Goal: Transaction & Acquisition: Purchase product/service

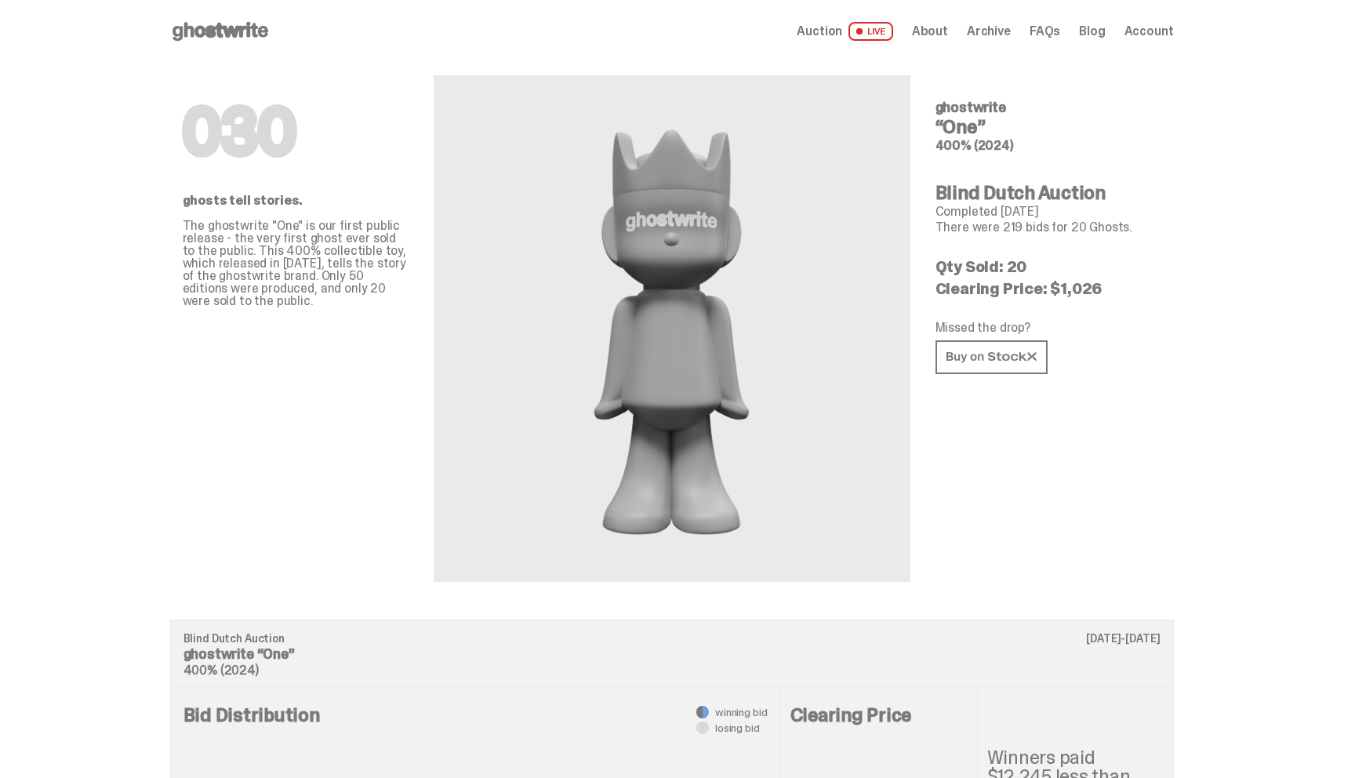
click at [205, 23] on icon at bounding box center [220, 31] width 100 height 25
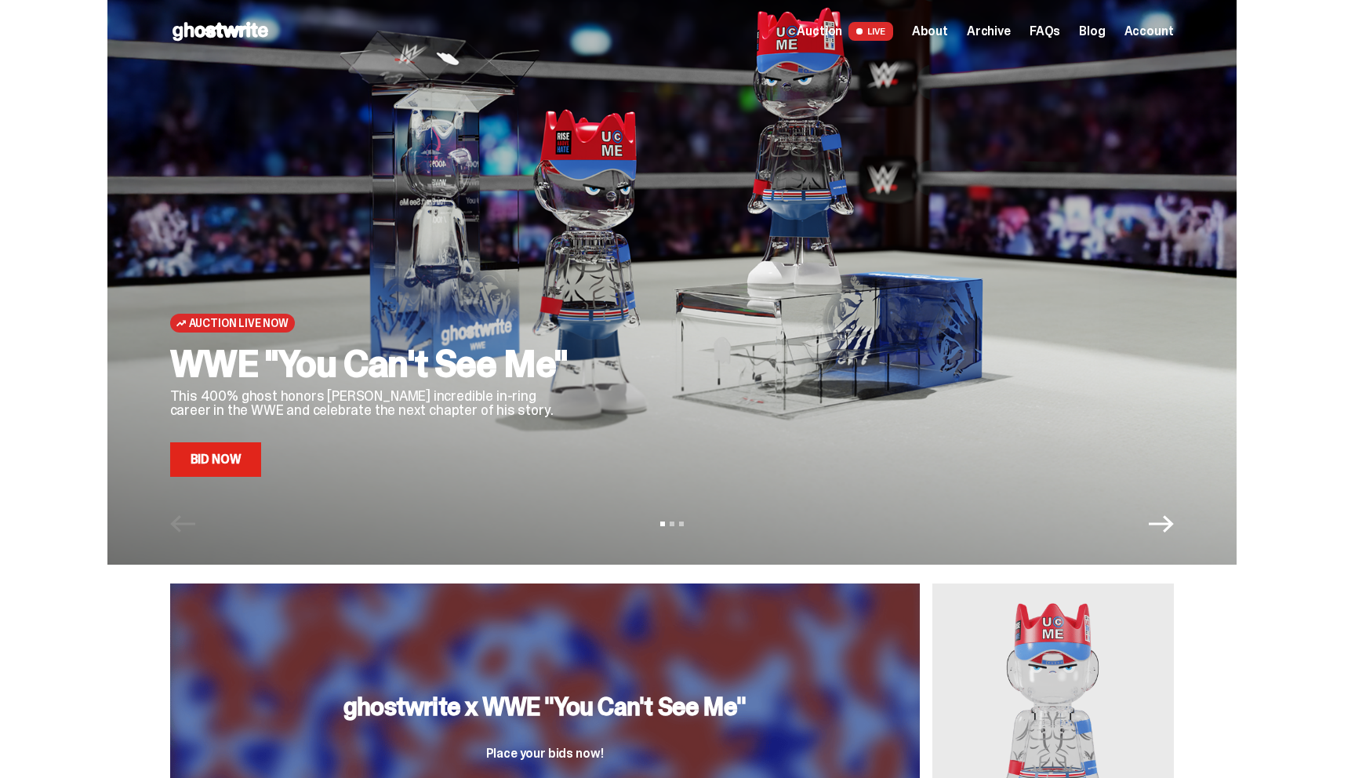
click at [222, 474] on link "Bid Now" at bounding box center [216, 459] width 92 height 34
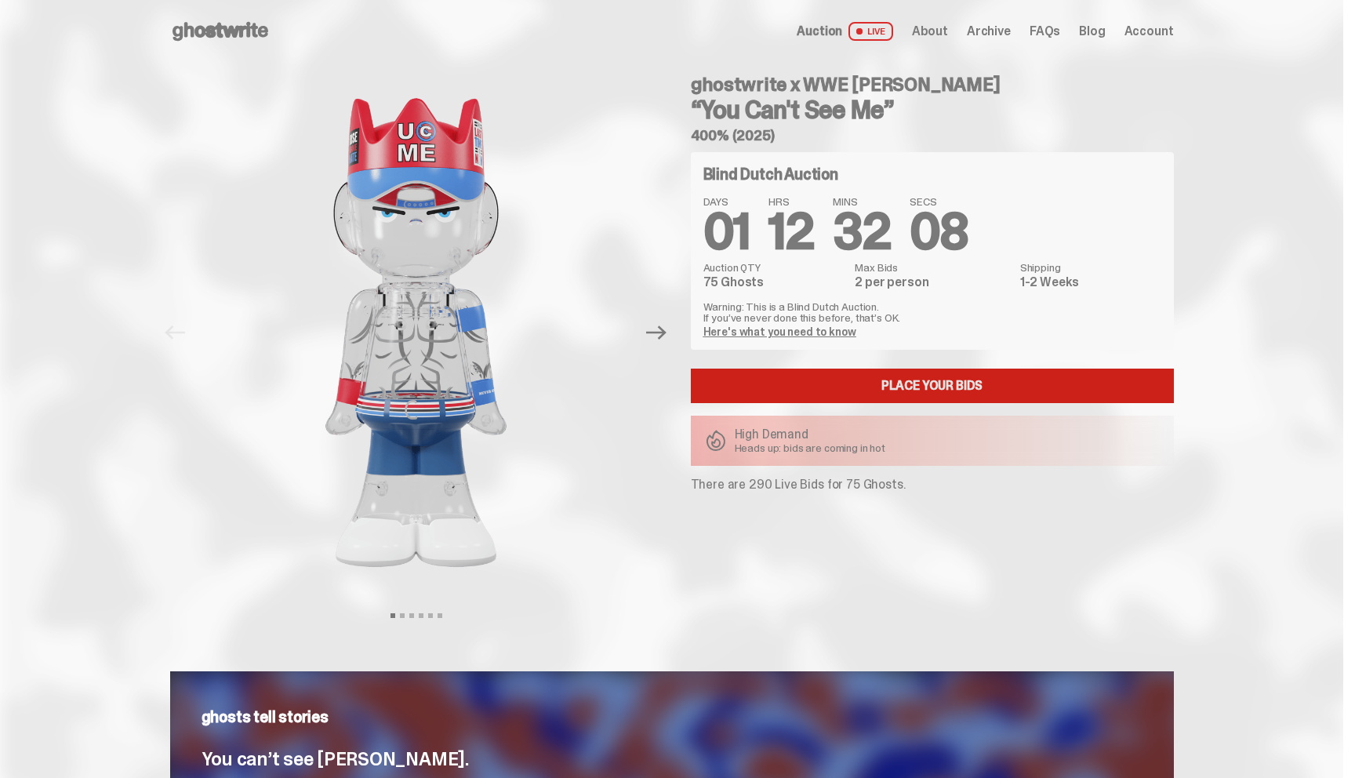
click at [826, 372] on link "Place your Bids" at bounding box center [932, 385] width 483 height 34
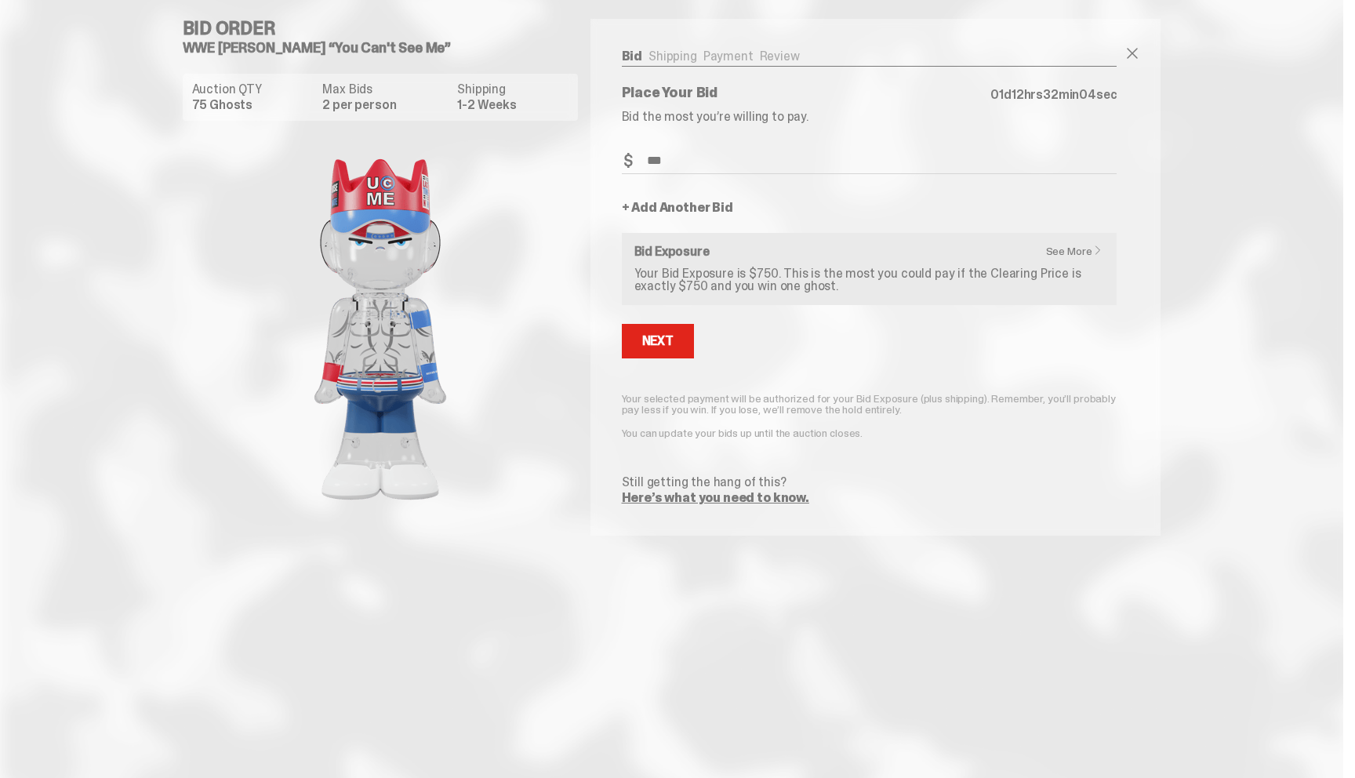
type input "***"
click at [691, 208] on link "+ Add Another Bid" at bounding box center [677, 207] width 111 height 13
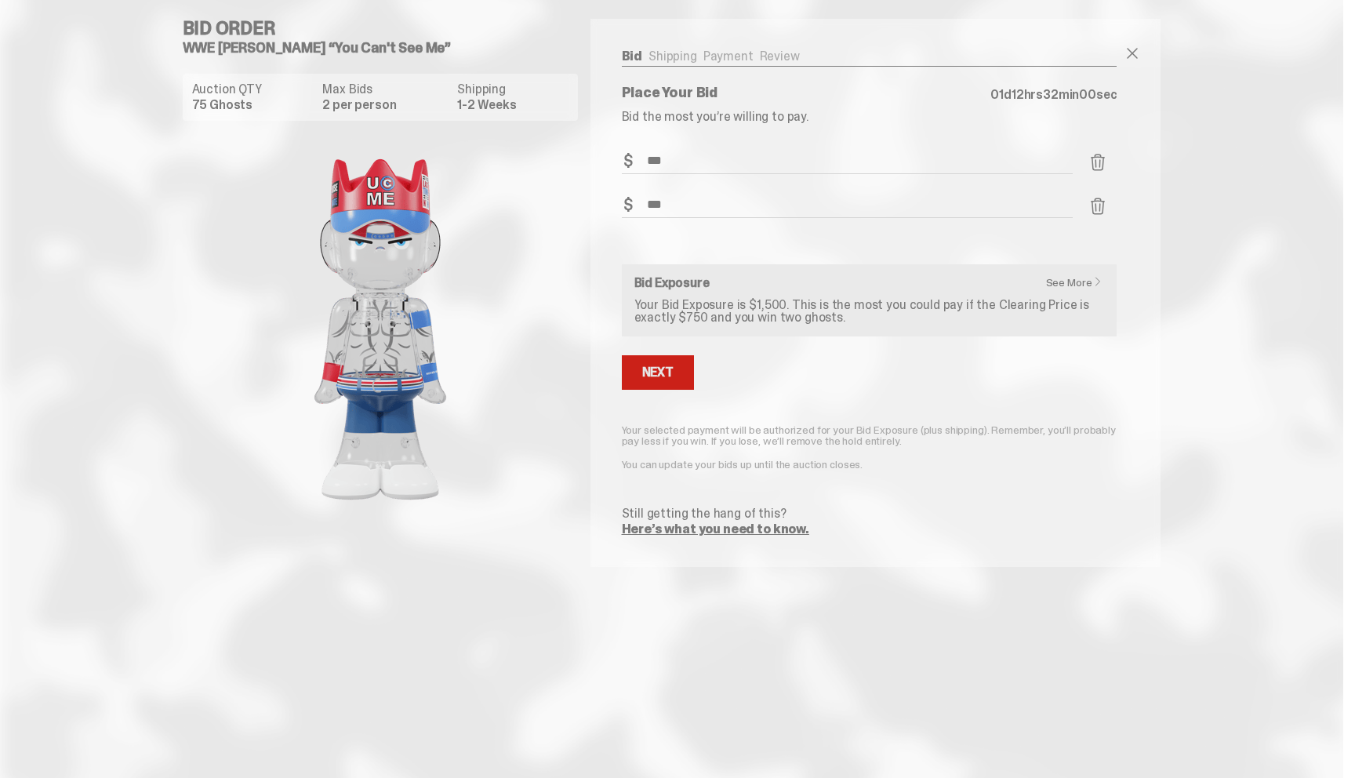
type input "***"
click at [666, 369] on div "Next" at bounding box center [657, 372] width 31 height 13
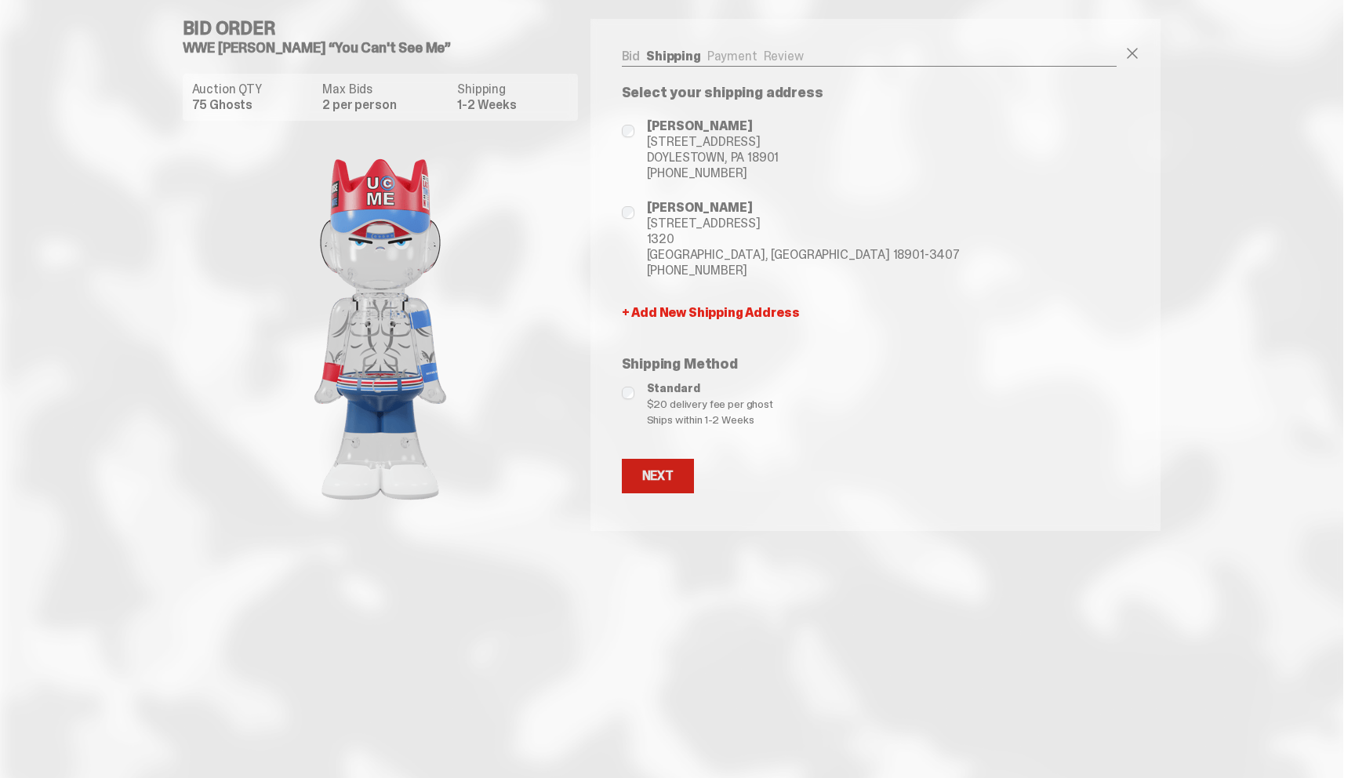
click at [673, 473] on div "Next" at bounding box center [657, 476] width 31 height 13
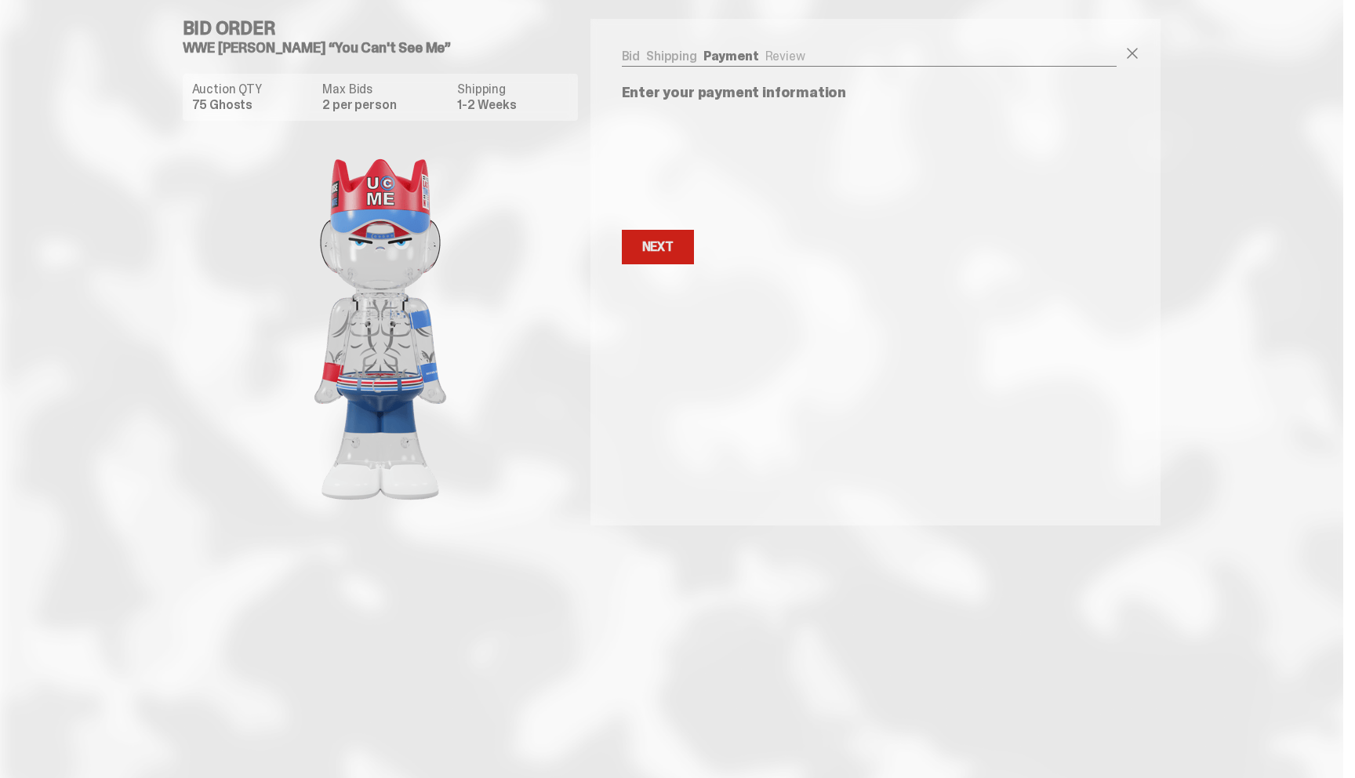
click at [671, 234] on button "Next Next" at bounding box center [658, 247] width 72 height 34
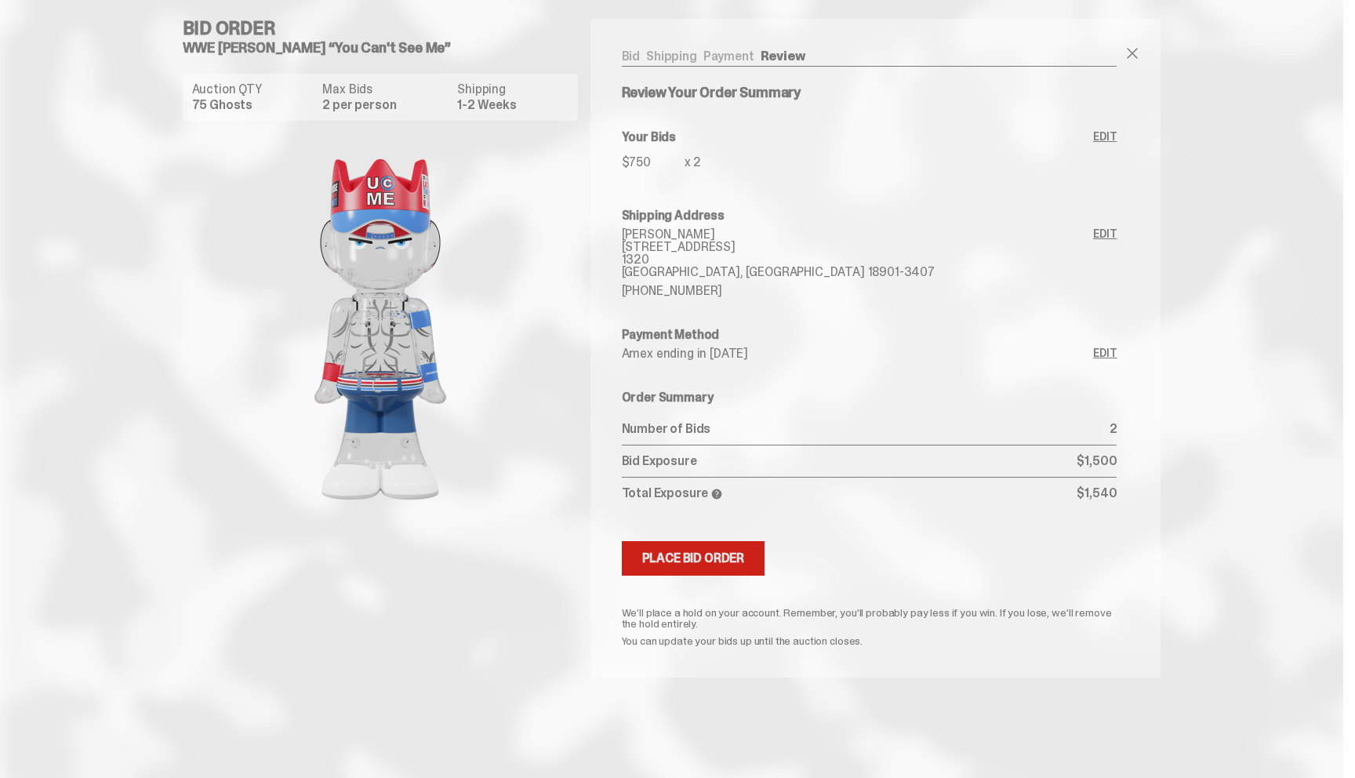
click at [704, 564] on div "Place Bid Order" at bounding box center [693, 558] width 103 height 13
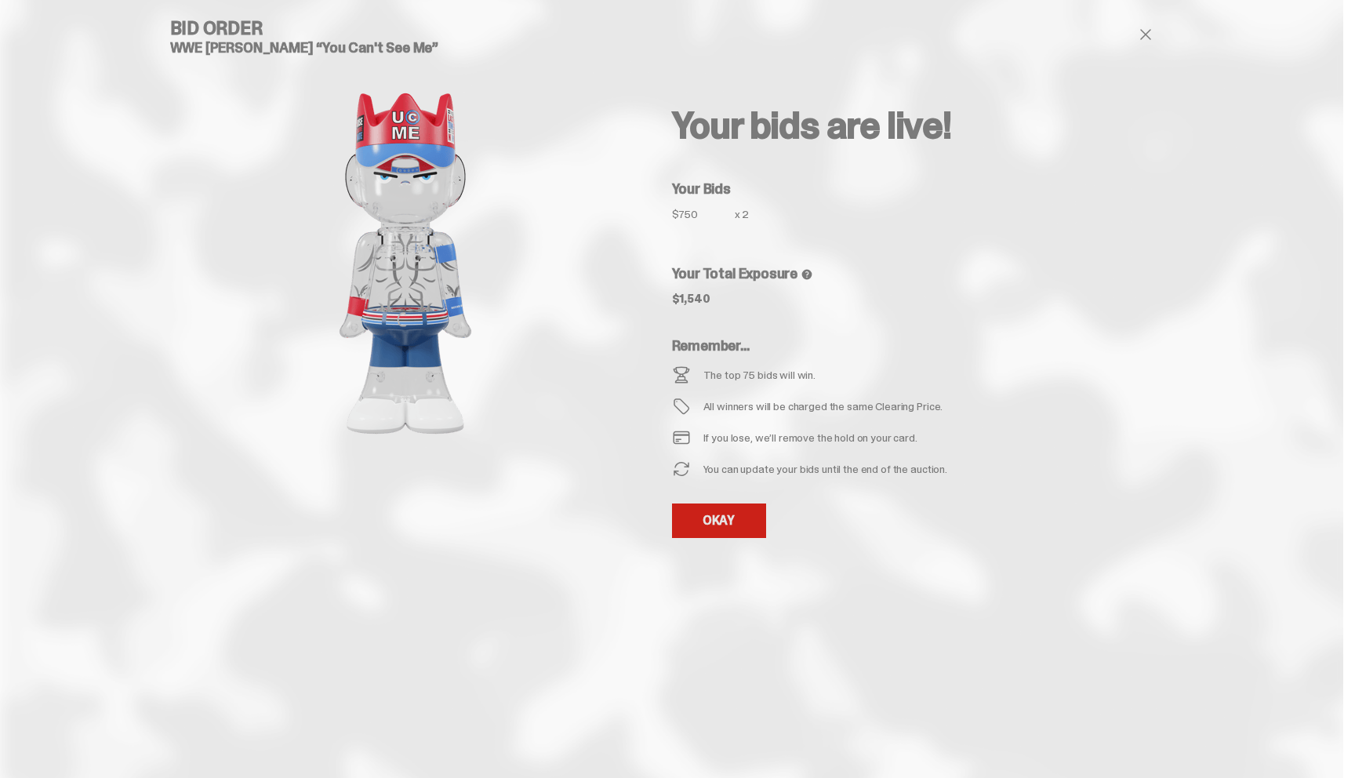
click at [712, 521] on link "OKAY" at bounding box center [719, 520] width 94 height 34
